Goal: Task Accomplishment & Management: Manage account settings

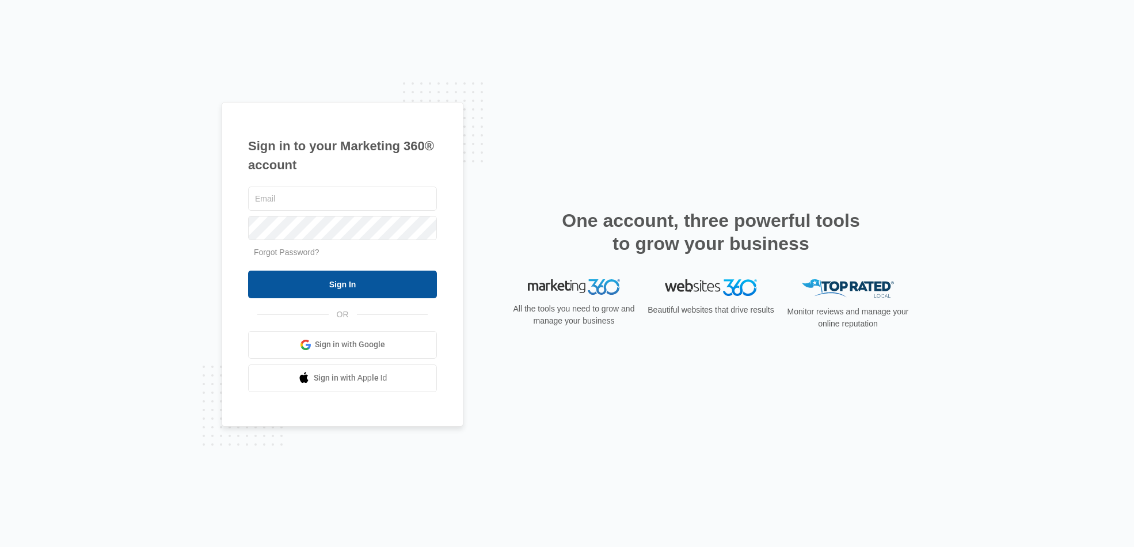
type input "[EMAIL_ADDRESS][DOMAIN_NAME]"
click at [381, 291] on input "Sign In" at bounding box center [342, 285] width 189 height 28
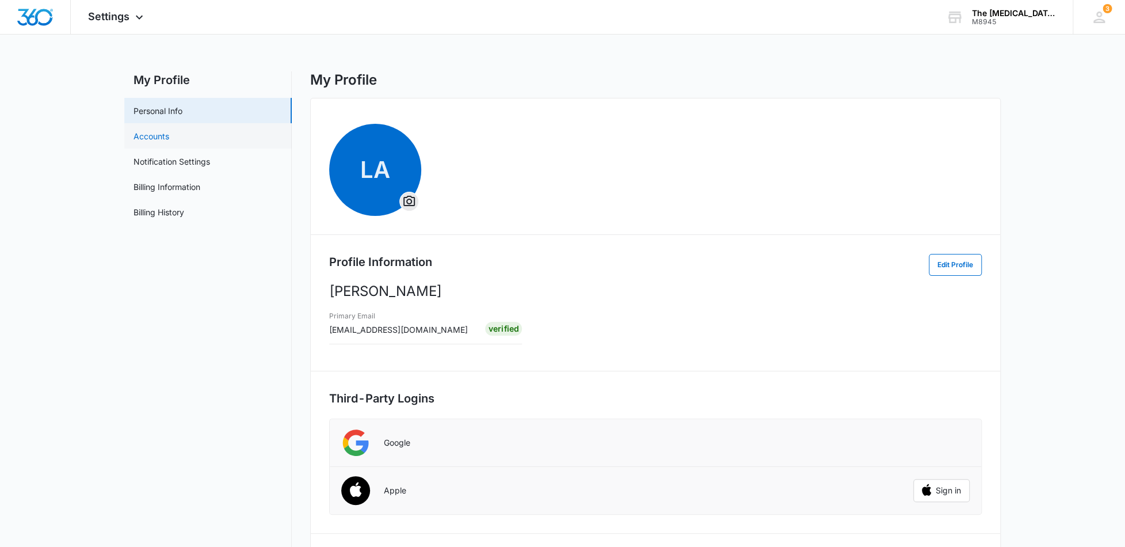
click at [169, 139] on link "Accounts" at bounding box center [152, 136] width 36 height 12
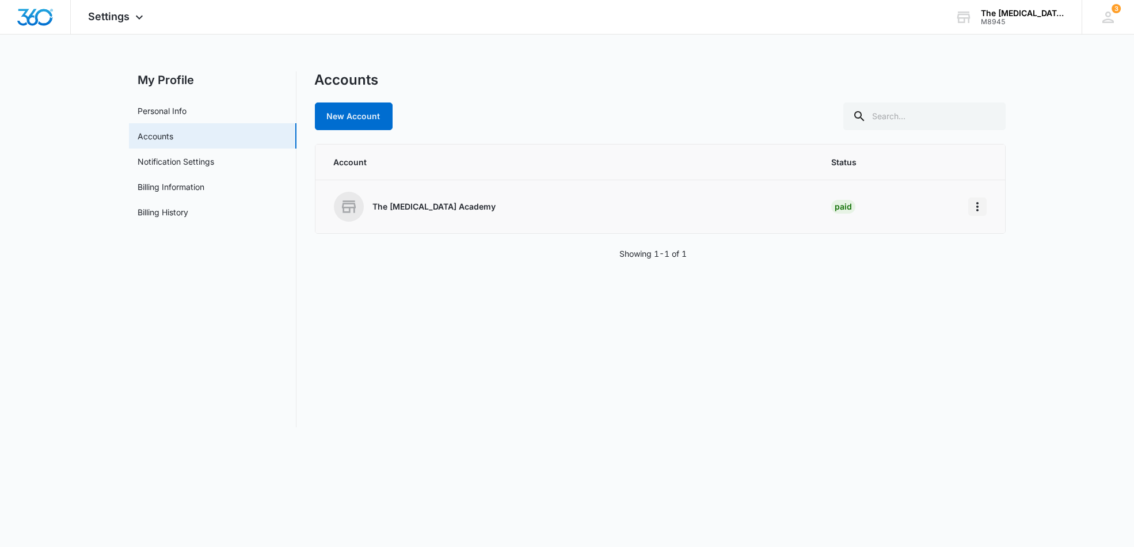
click at [983, 212] on button "Home" at bounding box center [977, 206] width 18 height 18
click at [393, 206] on p "The [MEDICAL_DATA] Academy" at bounding box center [434, 207] width 123 height 12
click at [187, 113] on link "Personal Info" at bounding box center [162, 111] width 49 height 12
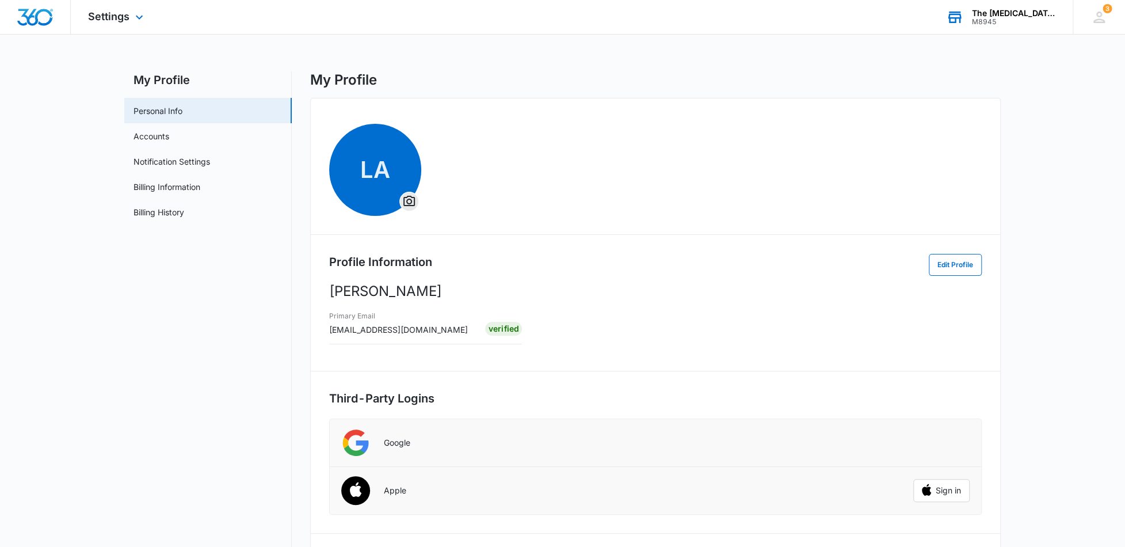
click at [1059, 18] on div "The [MEDICAL_DATA] Academy M8945 Your Accounts View All" at bounding box center [1001, 17] width 144 height 34
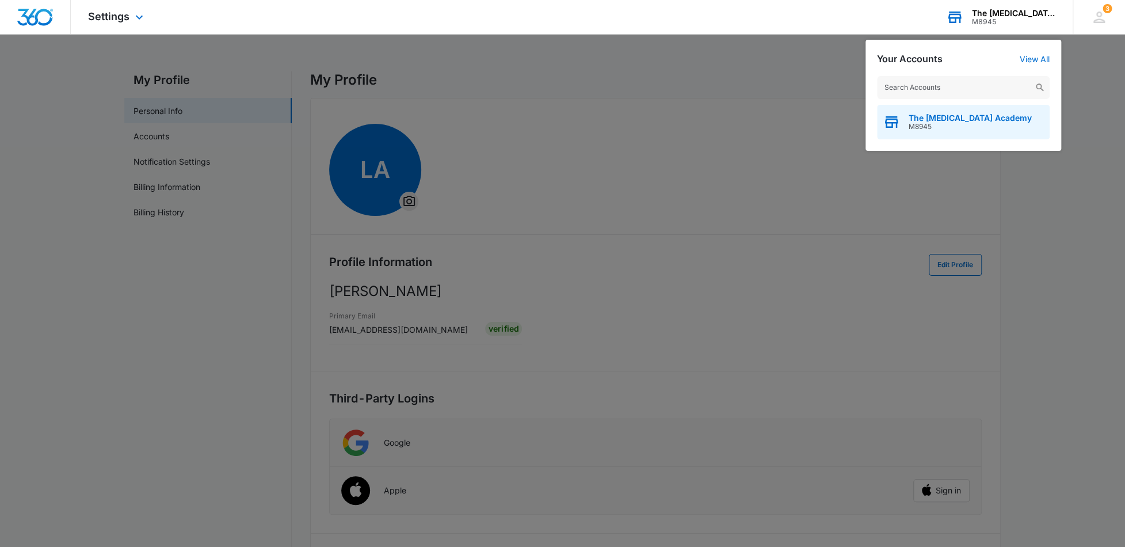
click at [994, 126] on div "The [MEDICAL_DATA] Academy M8945" at bounding box center [963, 122] width 173 height 35
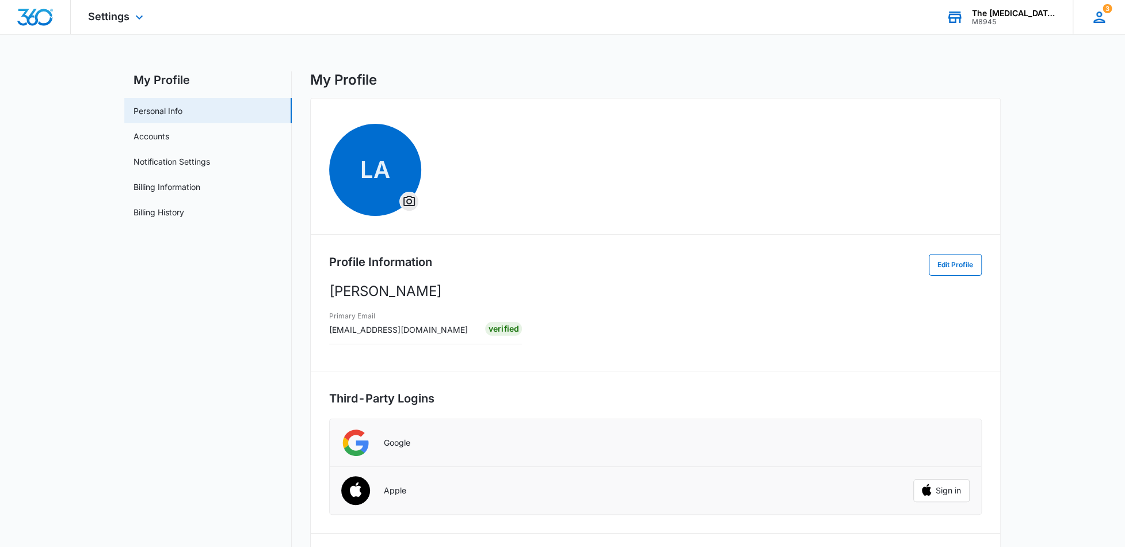
click at [1111, 20] on div "3 LA [PERSON_NAME] [EMAIL_ADDRESS][DOMAIN_NAME] My Profile 3 Notifications Supp…" at bounding box center [1099, 17] width 52 height 34
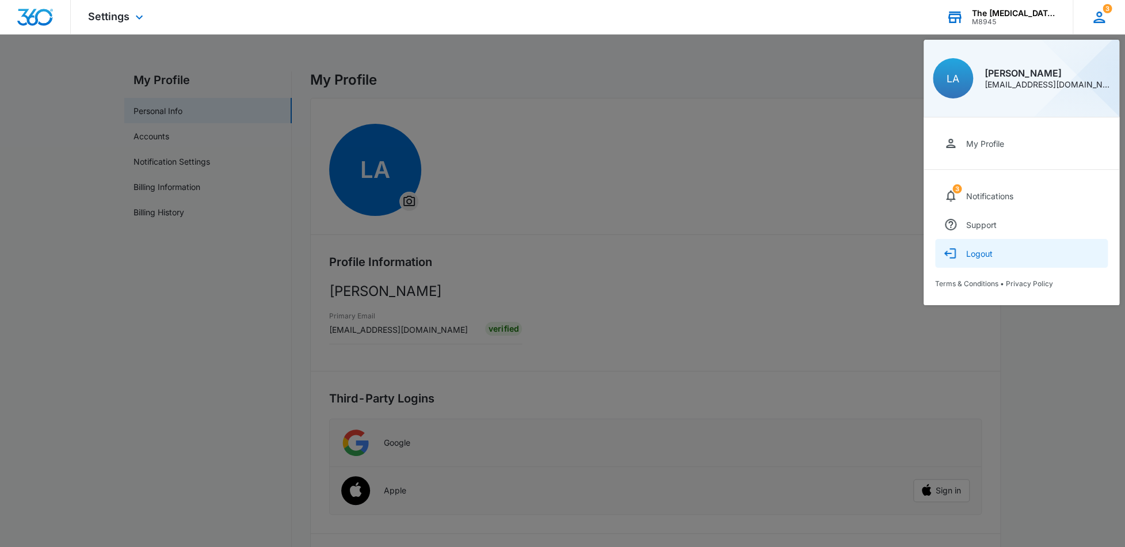
click at [988, 251] on div "Logout" at bounding box center [980, 254] width 26 height 10
